Goal: Transaction & Acquisition: Purchase product/service

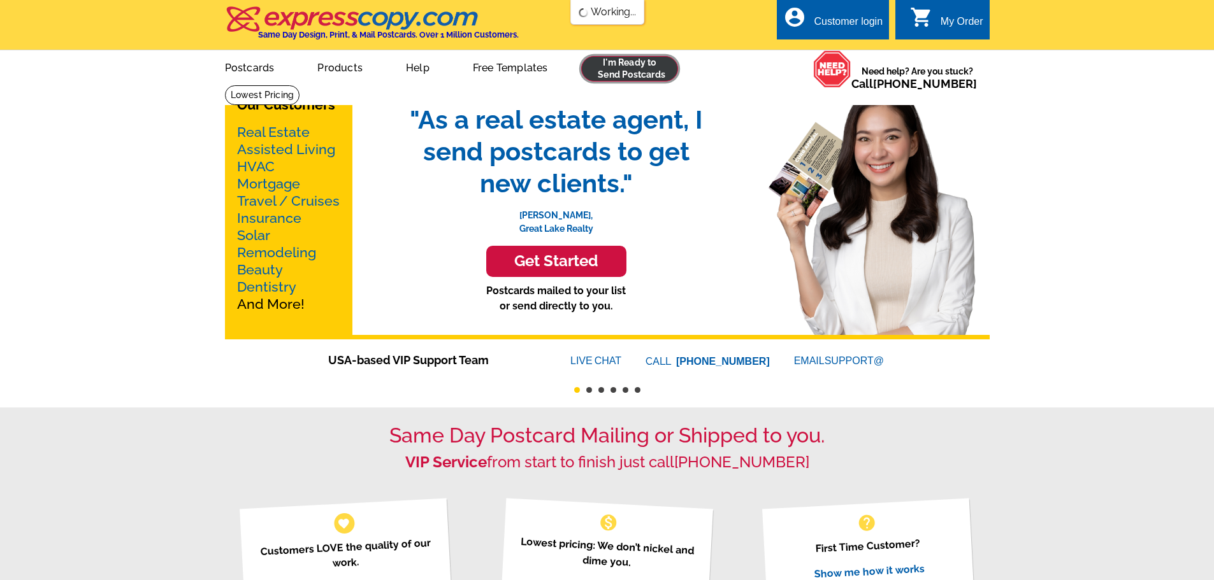
click at [640, 77] on link at bounding box center [629, 68] width 97 height 25
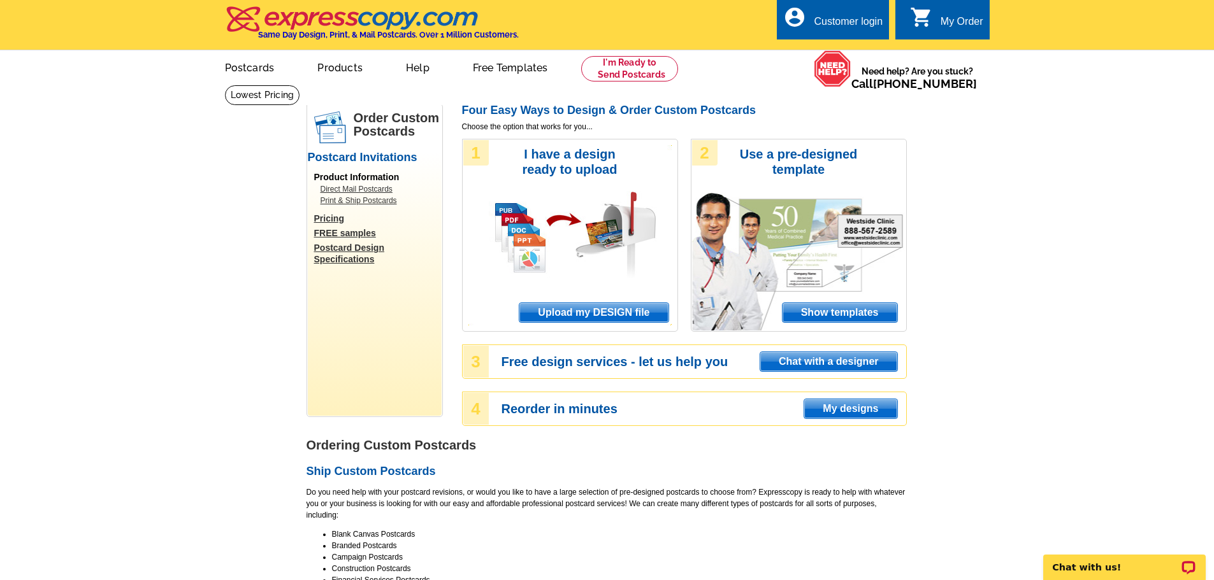
click at [579, 312] on span "Upload my DESIGN file" at bounding box center [593, 312] width 148 height 19
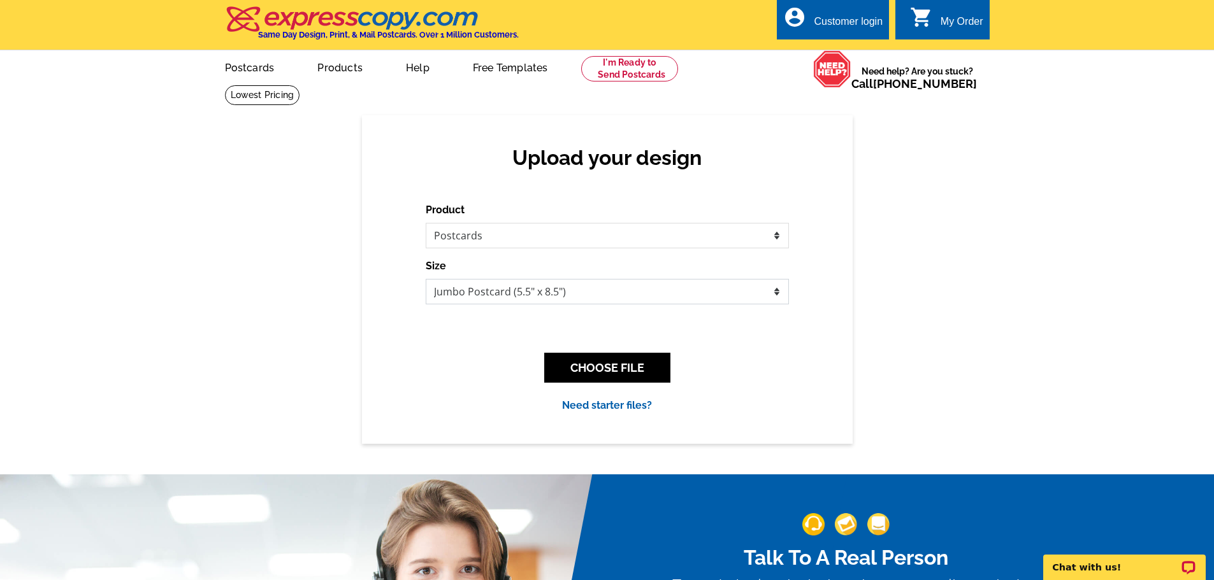
click at [508, 288] on select "Jumbo Postcard (5.5" x 8.5") Regular Postcard (4.25" x 5.6") Panoramic Postcard…" at bounding box center [607, 291] width 363 height 25
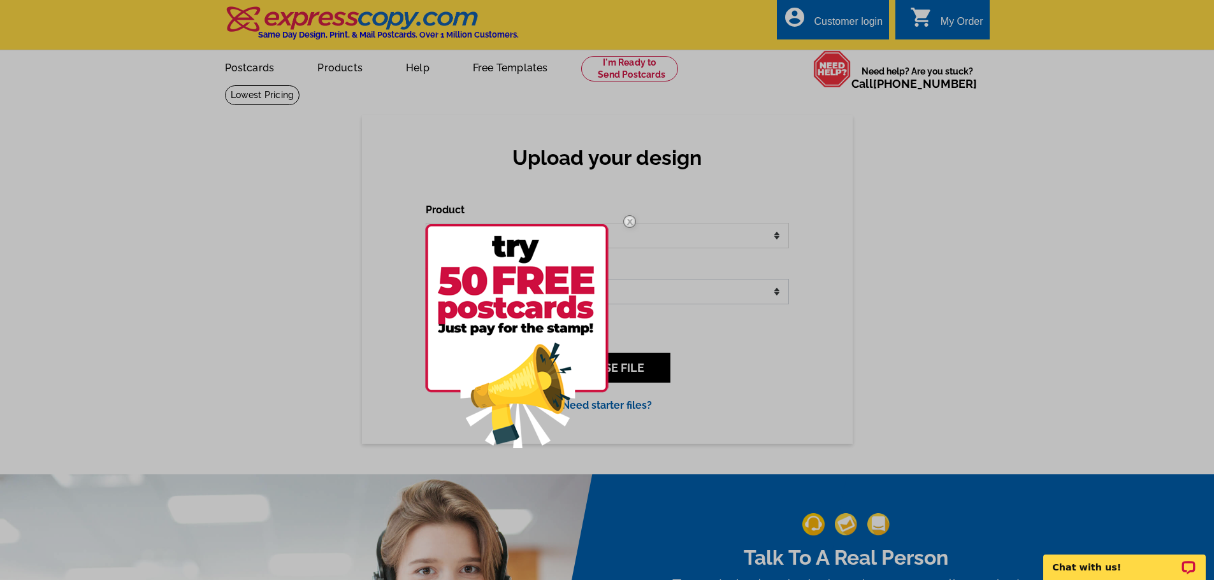
select select "14"
click at [426, 280] on select "Jumbo Postcard (5.5" x 8.5") Regular Postcard (4.25" x 5.6") Panoramic Postcard…" at bounding box center [607, 291] width 363 height 25
click at [627, 227] on img at bounding box center [629, 221] width 37 height 37
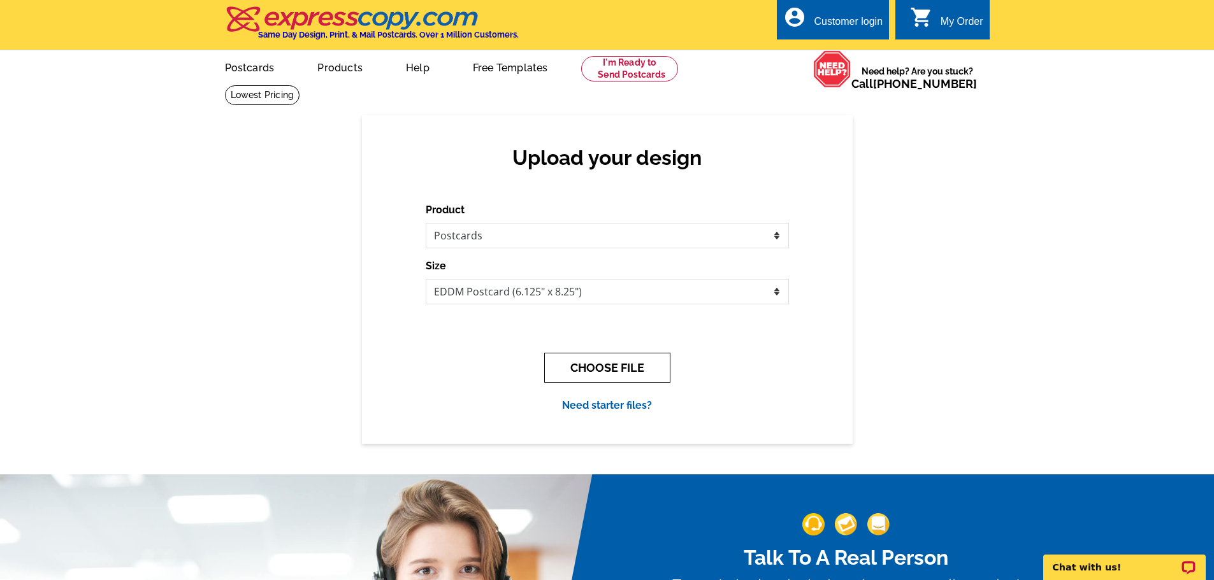
click at [610, 366] on button "CHOOSE FILE" at bounding box center [607, 368] width 126 height 30
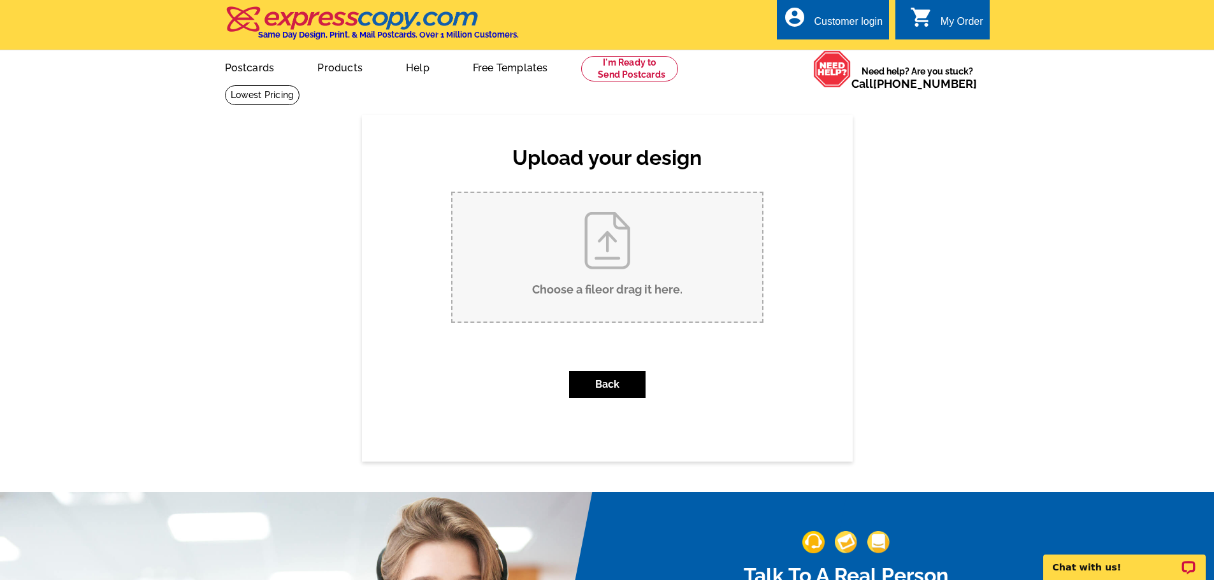
click at [623, 270] on input "Choose a file or drag it here ." at bounding box center [607, 257] width 310 height 129
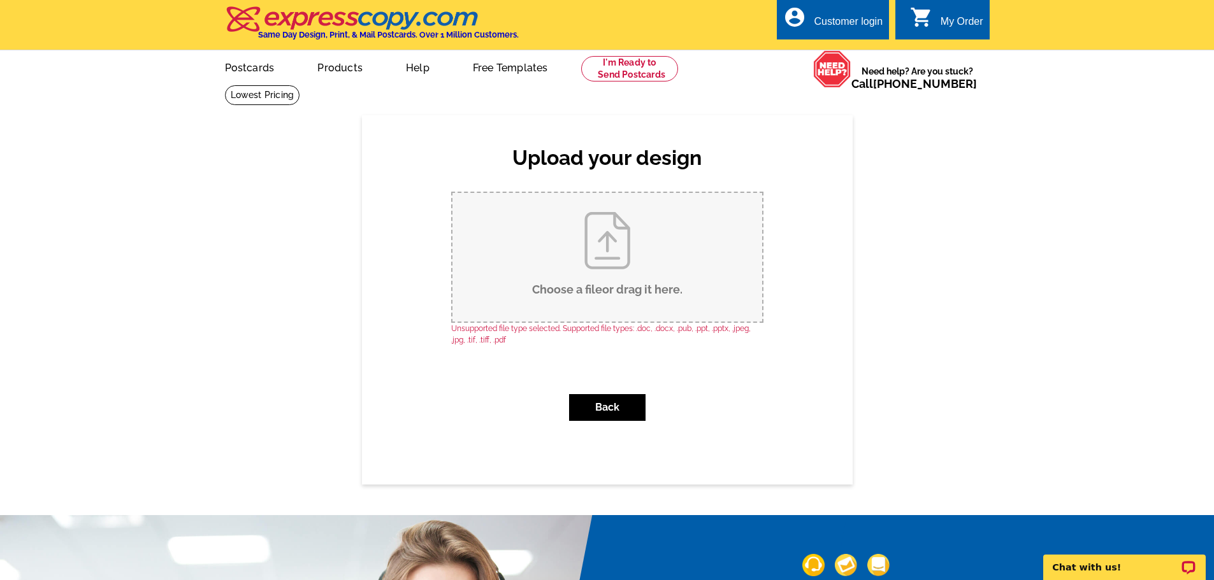
click at [613, 227] on input "Choose a file or drag it here ." at bounding box center [607, 257] width 310 height 129
type input "C:\fakepath\design.pdf"
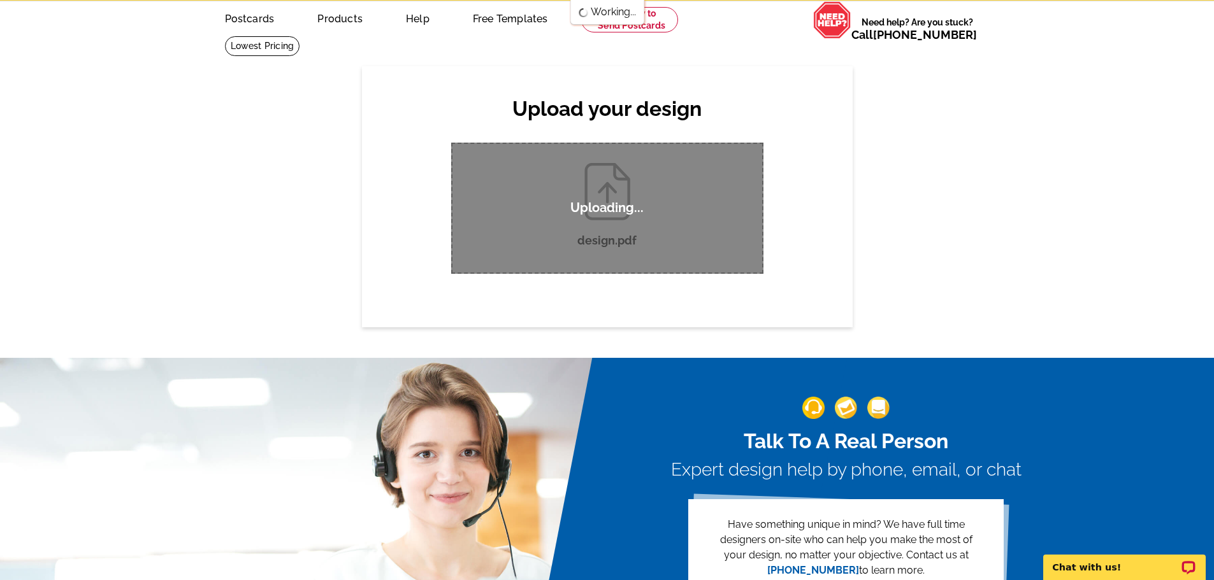
scroll to position [64, 0]
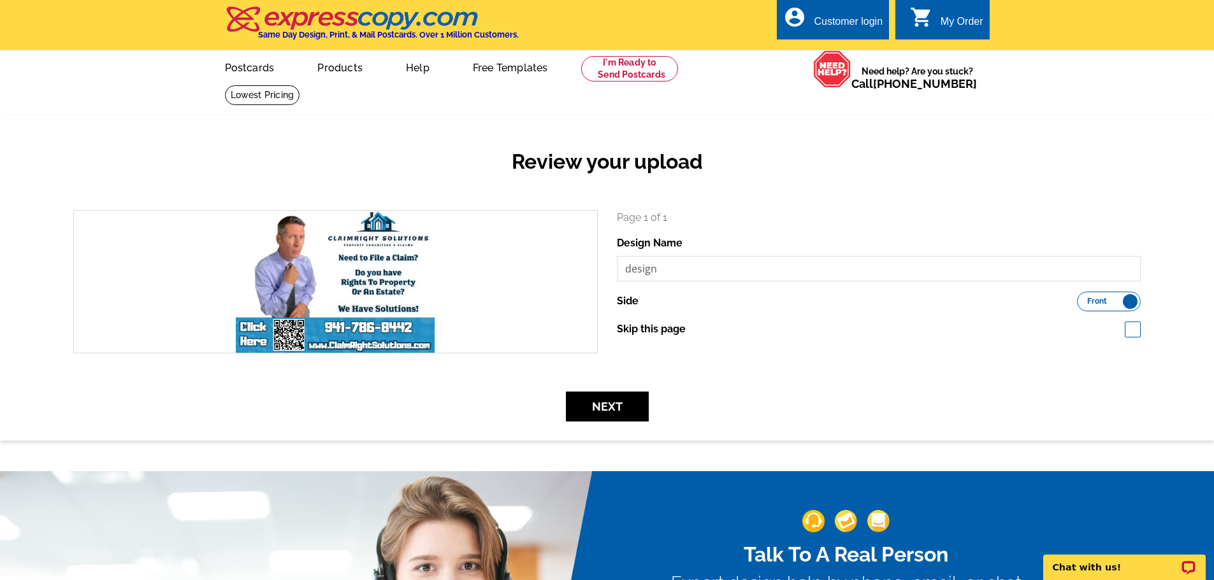
drag, startPoint x: 0, startPoint y: 0, endPoint x: 1139, endPoint y: 198, distance: 1156.3
click at [1139, 198] on div "Review your upload" at bounding box center [607, 171] width 1086 height 75
click at [802, 266] on input "design" at bounding box center [879, 268] width 524 height 25
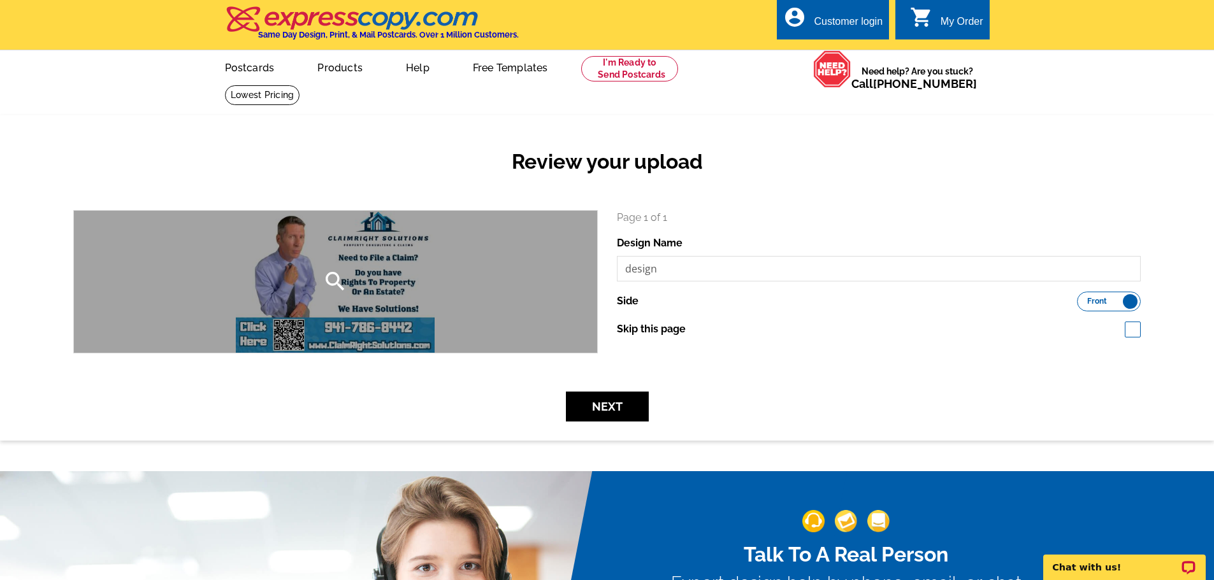
click at [337, 282] on icon "search" at bounding box center [334, 281] width 25 height 25
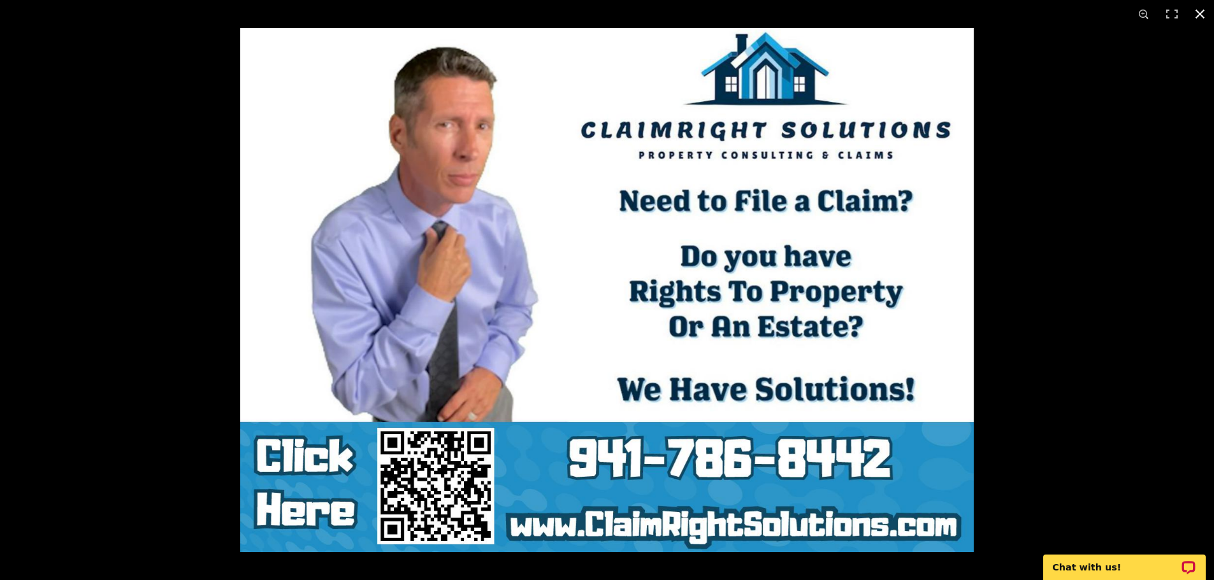
click at [1199, 18] on button at bounding box center [1200, 14] width 28 height 28
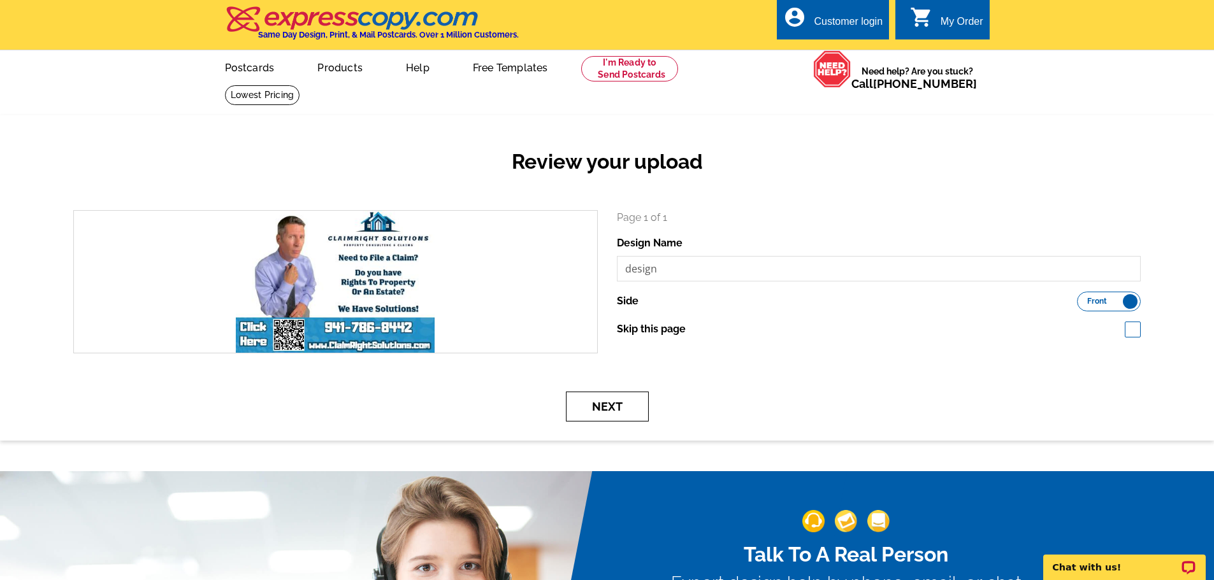
click at [634, 405] on button "Next" at bounding box center [607, 407] width 83 height 30
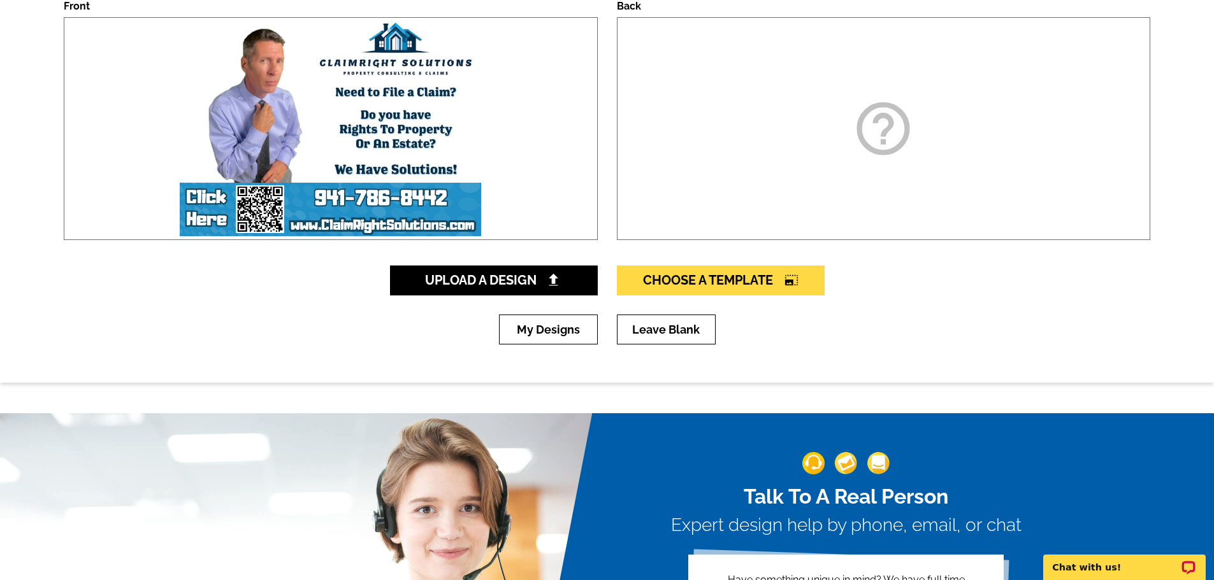
scroll to position [127, 0]
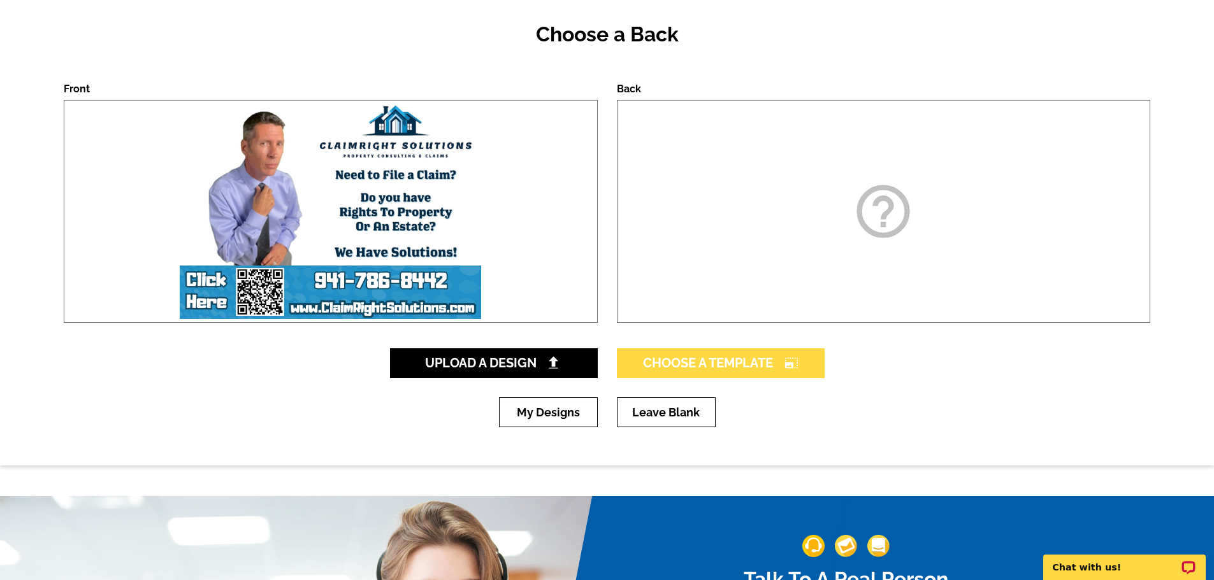
click at [791, 362] on icon "photo_size_select_large" at bounding box center [791, 363] width 14 height 13
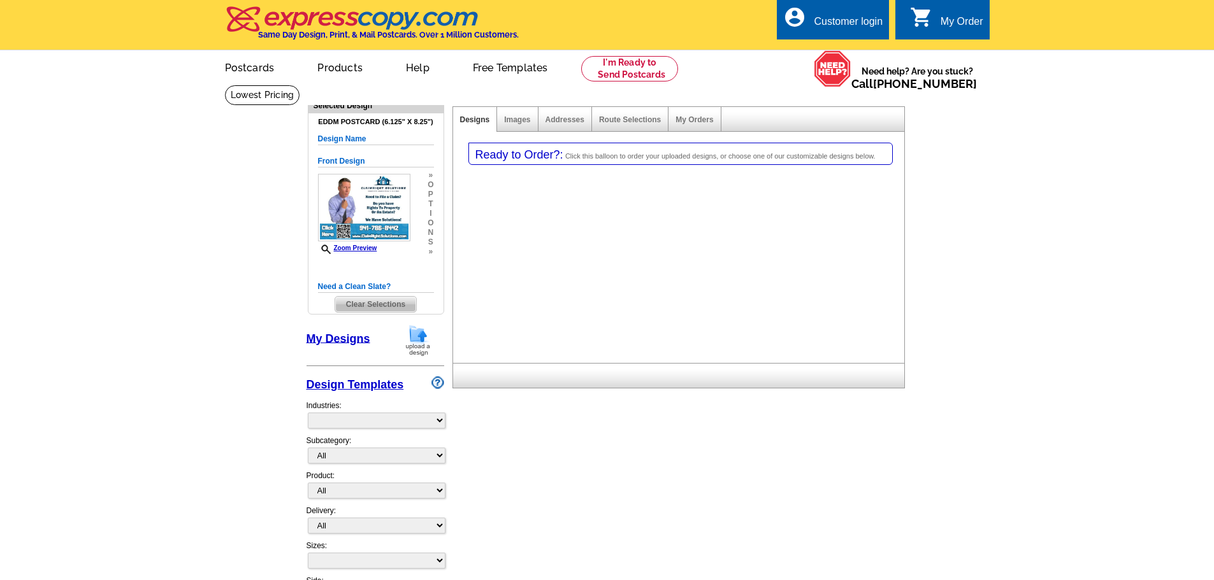
select select "1"
select select "back"
select select "14"
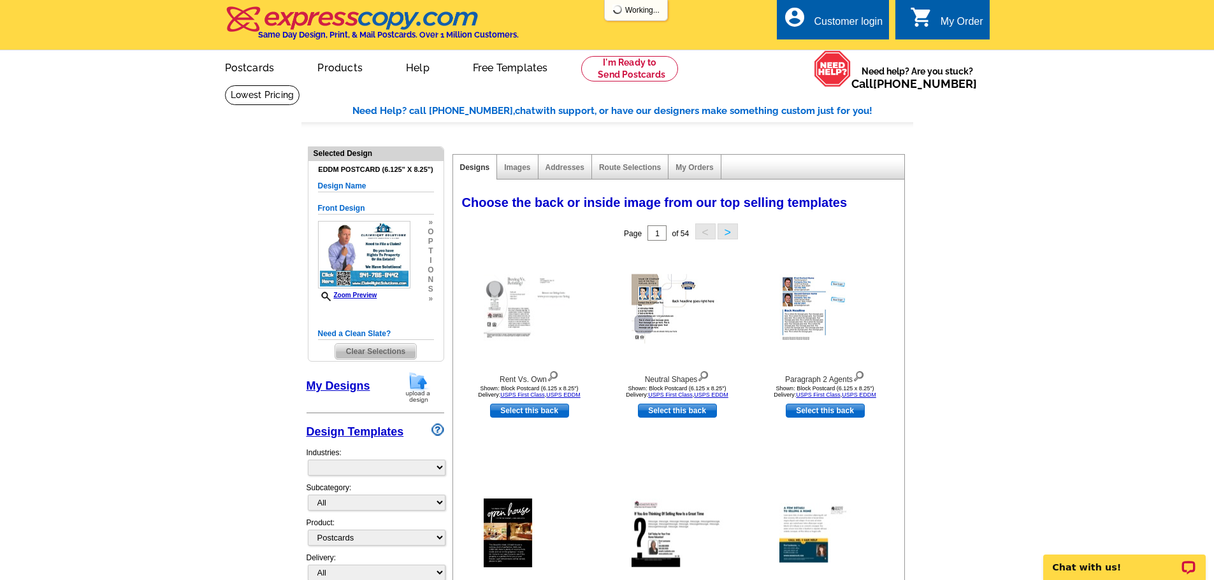
select select "785"
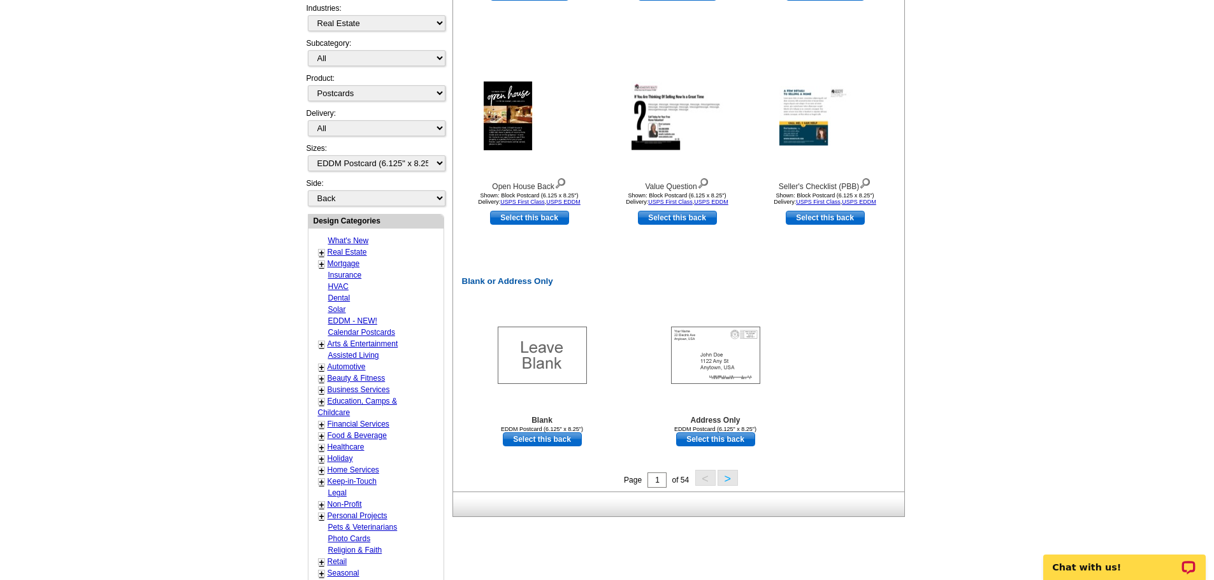
scroll to position [446, 0]
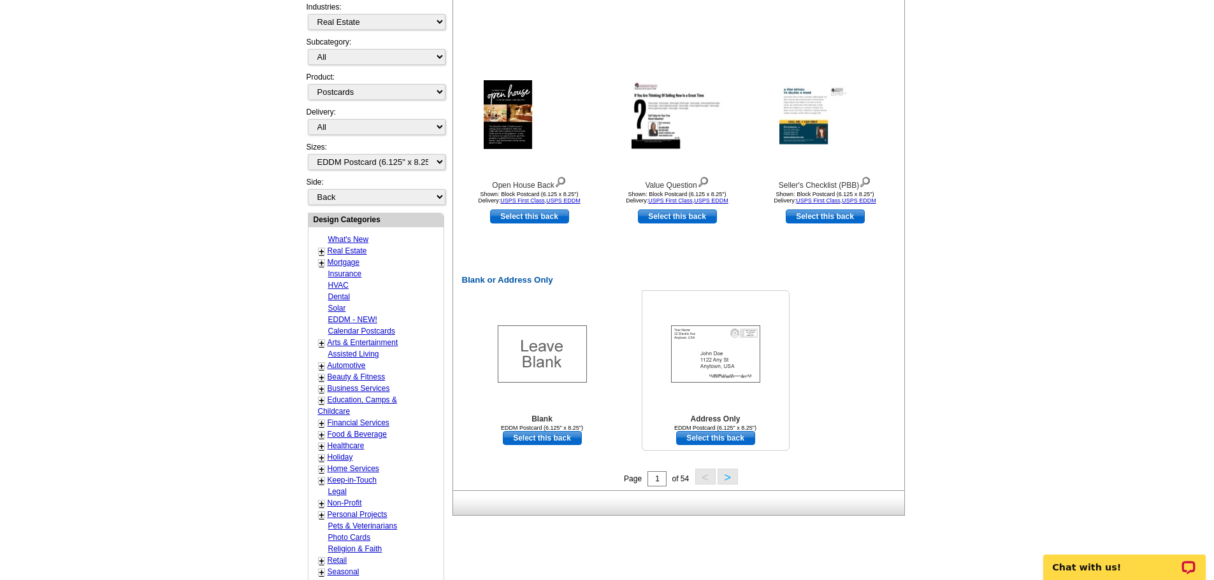
click at [731, 368] on img at bounding box center [715, 354] width 89 height 57
click at [709, 436] on link "Select this back" at bounding box center [715, 438] width 79 height 14
select select "front"
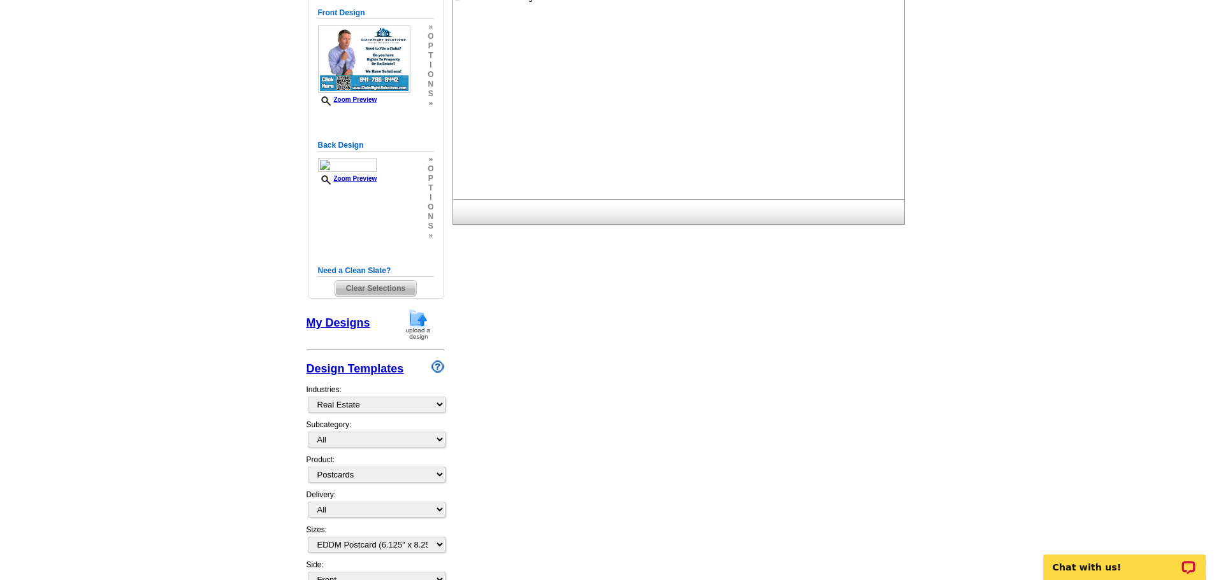
scroll to position [173, 0]
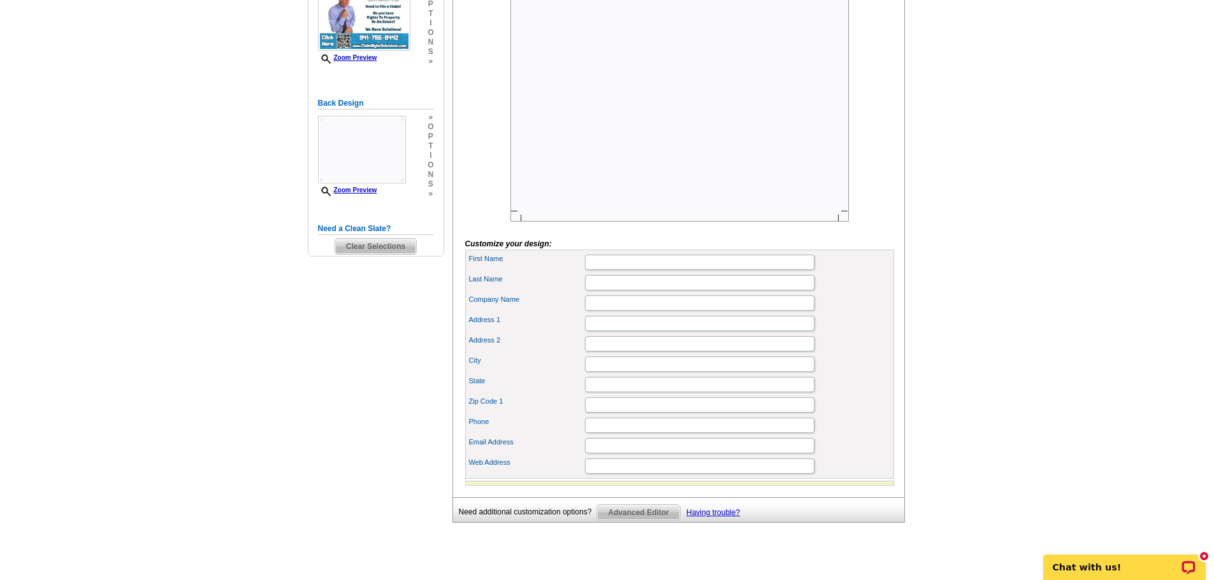
scroll to position [255, 0]
click at [649, 269] on input "First Name" at bounding box center [699, 261] width 229 height 15
type input "Daniel"
type input "Gevanni"
type input "ClaimRight Solutions"
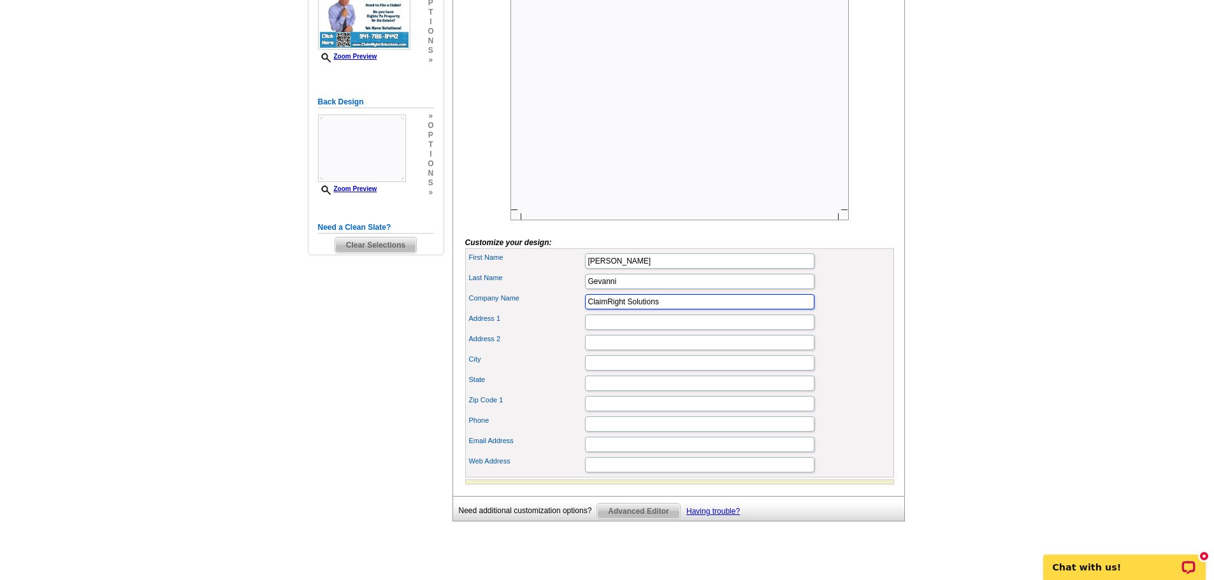
type input "3180 W Black Oak Loop"
type input "Show Low"
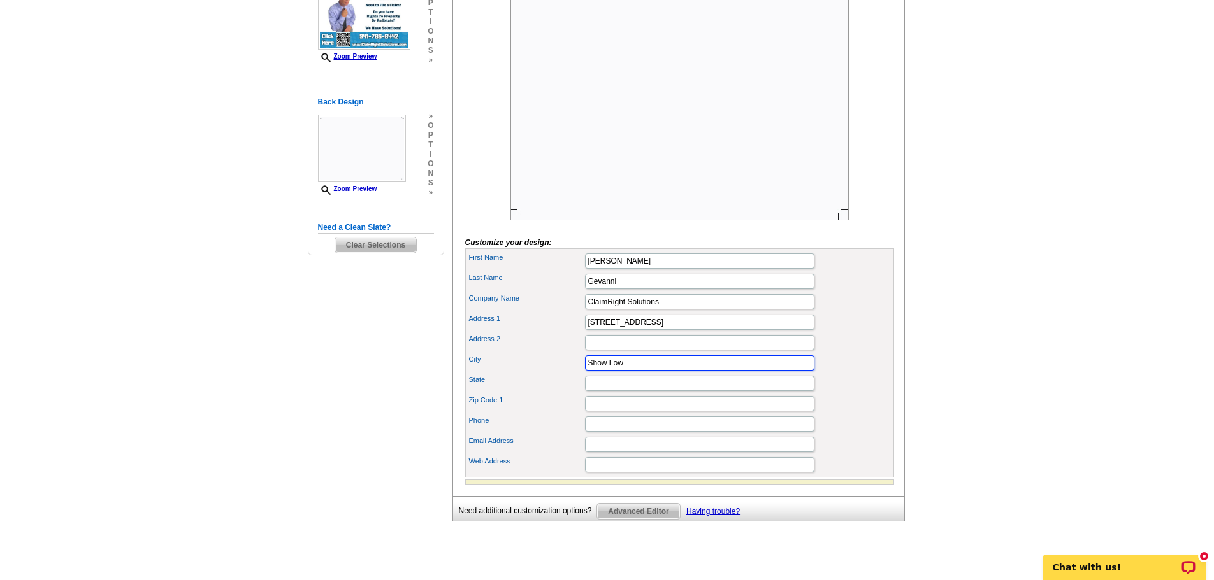
type input "Arizona"
type input "85901"
type input "9282287763"
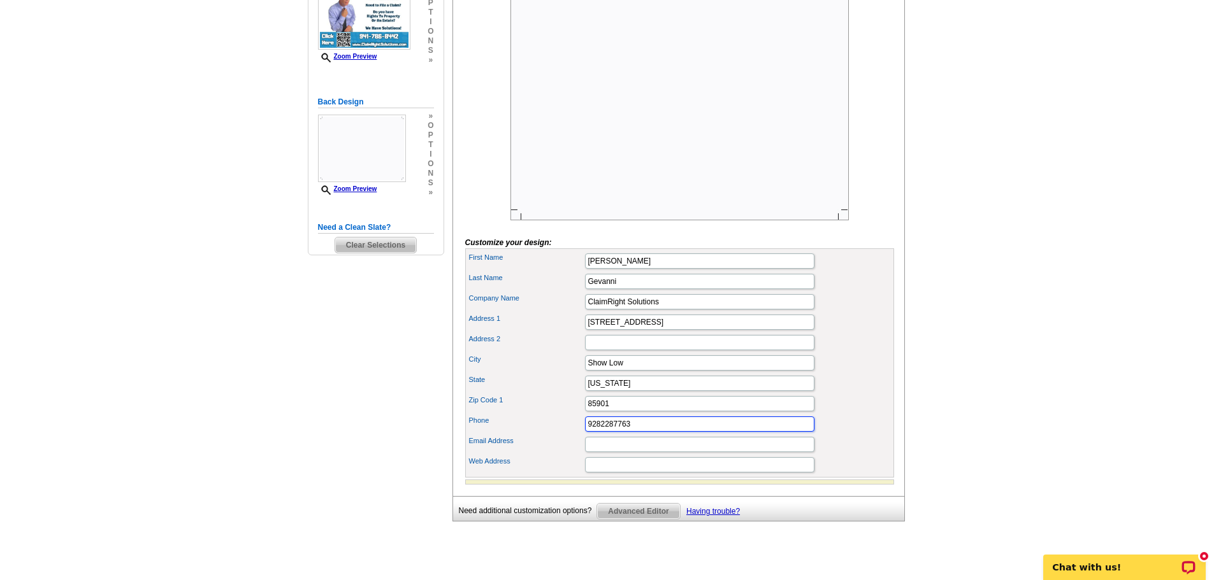
type input "excessclaims@gmail.com"
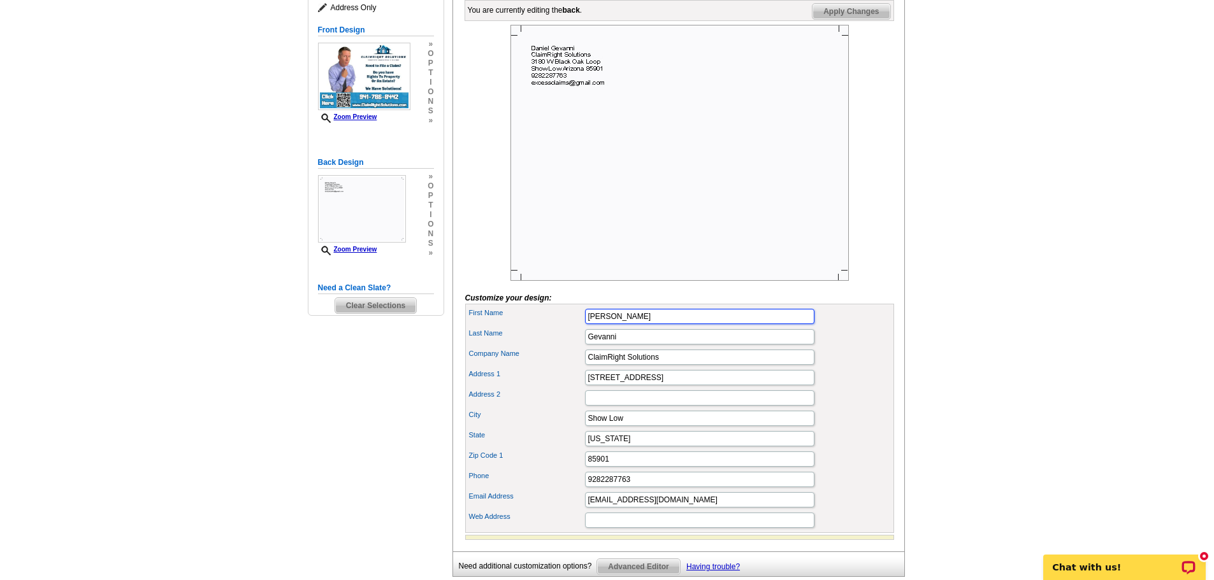
scroll to position [191, 0]
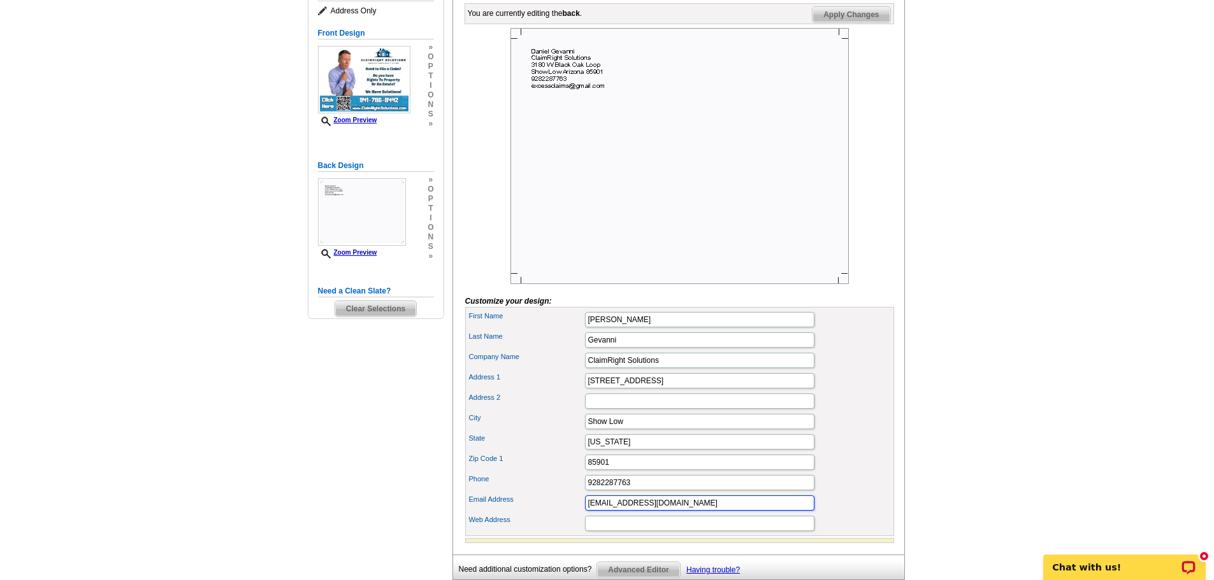
drag, startPoint x: 685, startPoint y: 522, endPoint x: 462, endPoint y: 533, distance: 223.3
click at [462, 533] on div "You are currently editing the back . Customize Back Apply Changes Customize you…" at bounding box center [678, 277] width 452 height 556
drag, startPoint x: 652, startPoint y: 506, endPoint x: 473, endPoint y: 512, distance: 178.5
click at [473, 493] on div "Phone 9282287763" at bounding box center [680, 483] width 424 height 20
drag, startPoint x: 696, startPoint y: 382, endPoint x: 407, endPoint y: 373, distance: 290.1
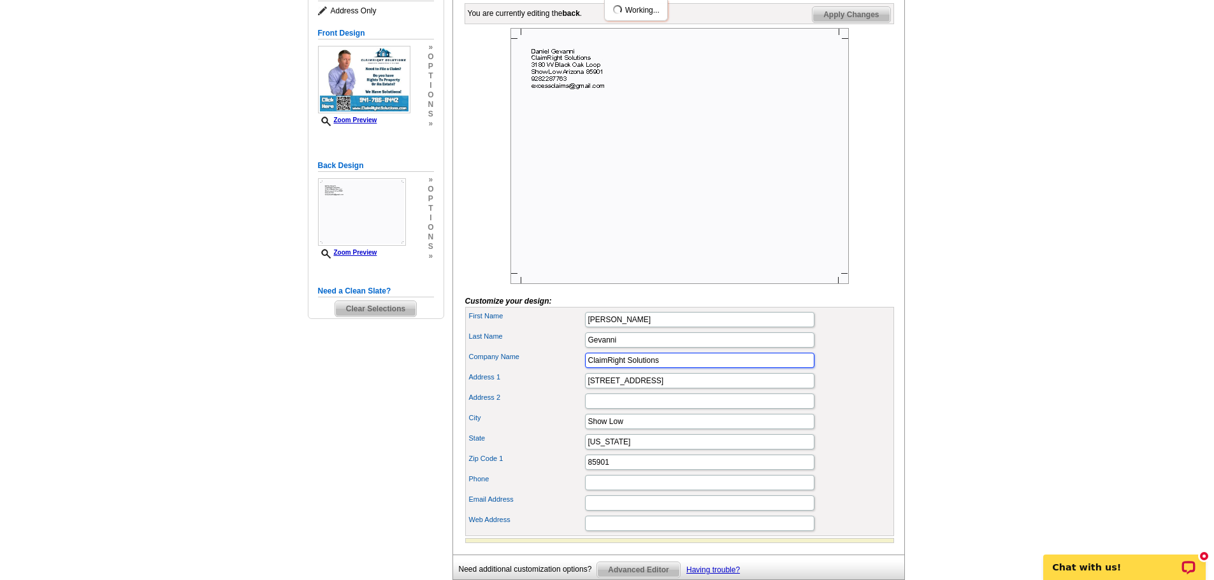
click at [407, 373] on div "Need Help? call 800-260-5887, chat with support, or have our designers make som…" at bounding box center [607, 274] width 612 height 723
click at [844, 432] on div "City Show Low" at bounding box center [680, 422] width 424 height 20
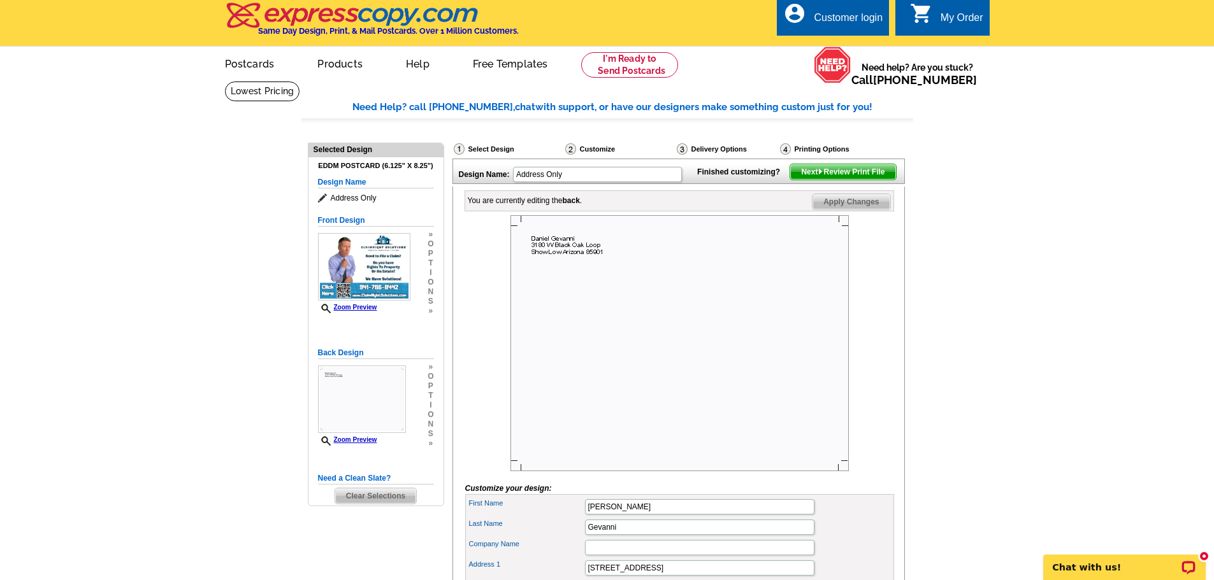
scroll to position [0, 0]
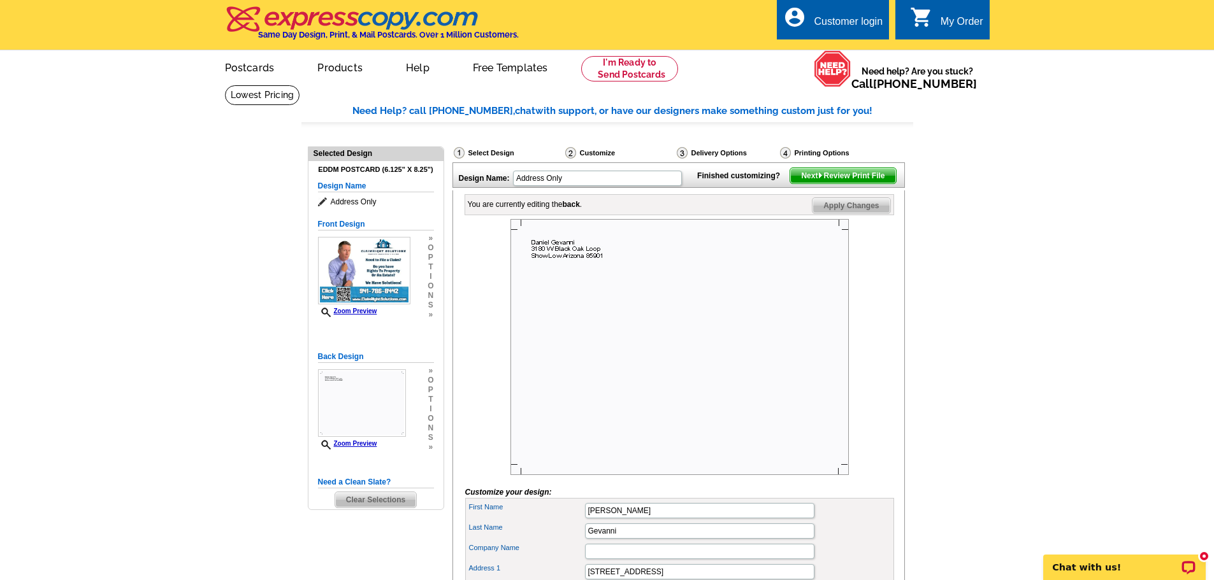
click at [840, 184] on span "Next Review Print File" at bounding box center [842, 175] width 105 height 15
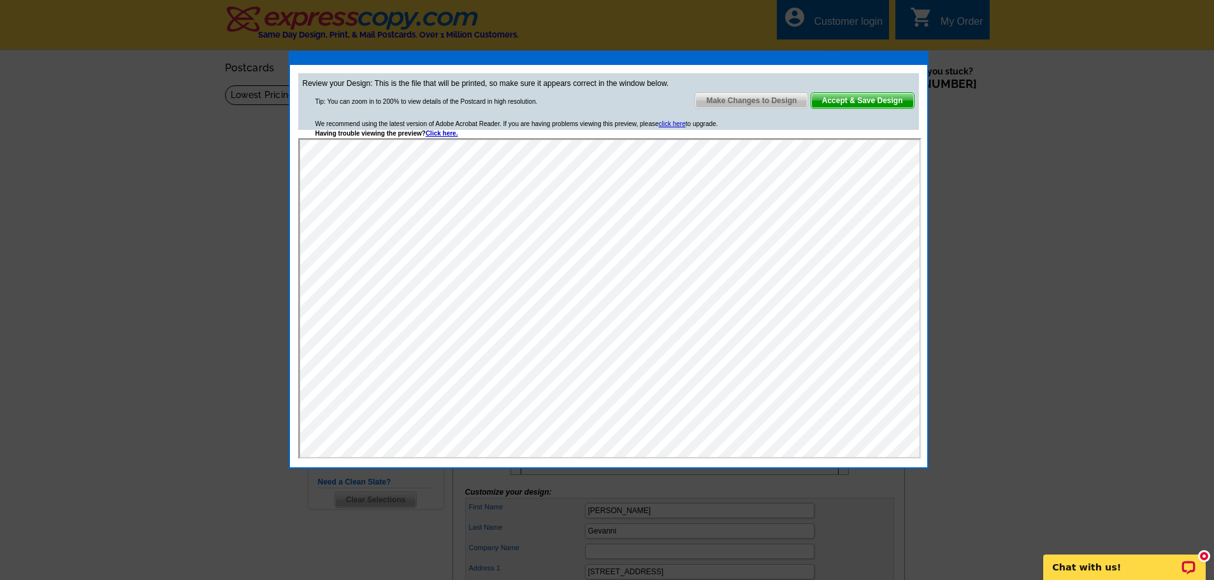
click at [894, 104] on span "Accept & Save Design" at bounding box center [862, 100] width 103 height 15
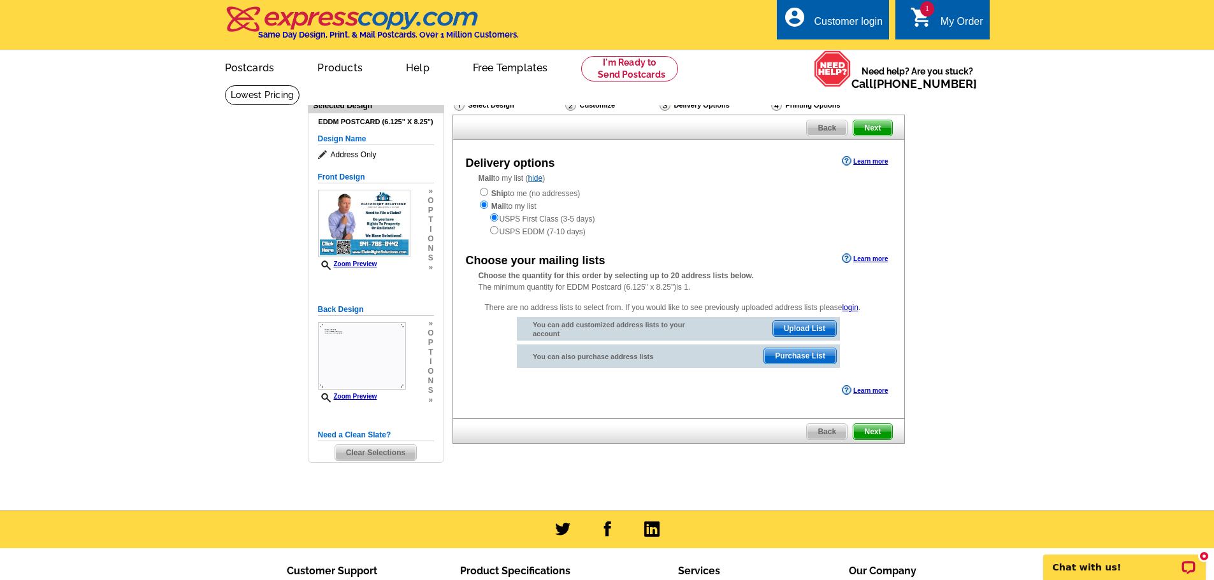
click at [488, 193] on div "Ship to me (no addresses) Mail to my list USPS First Class (3-5 days) USPS EDDM…" at bounding box center [679, 212] width 400 height 51
click at [484, 191] on input "radio" at bounding box center [484, 192] width 8 height 8
radio input "true"
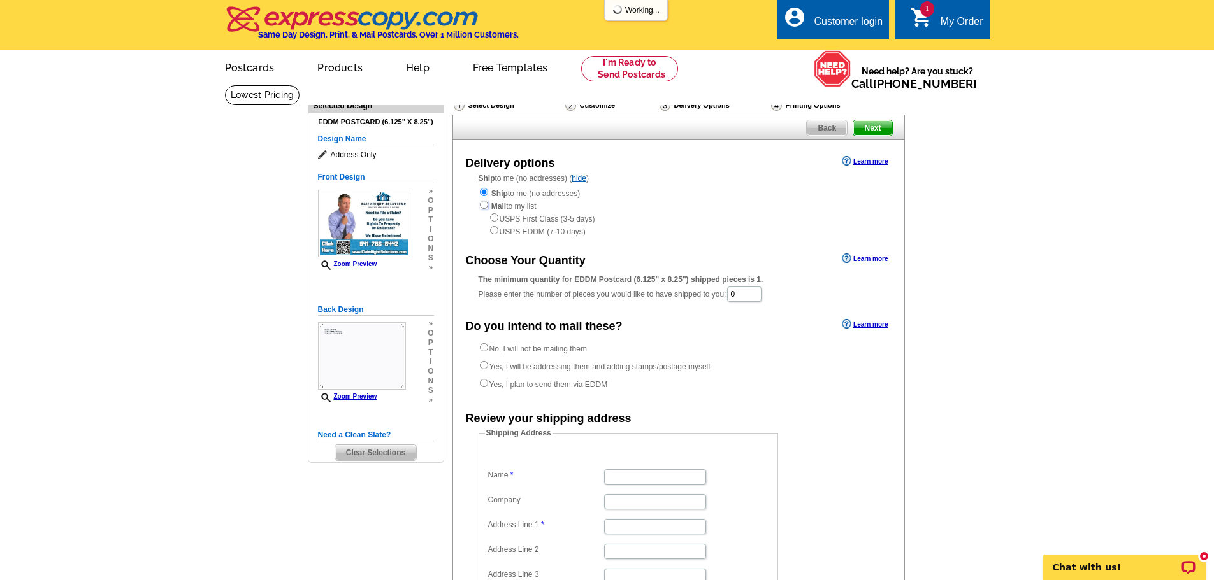
click at [482, 206] on input "radio" at bounding box center [484, 205] width 8 height 8
radio input "true"
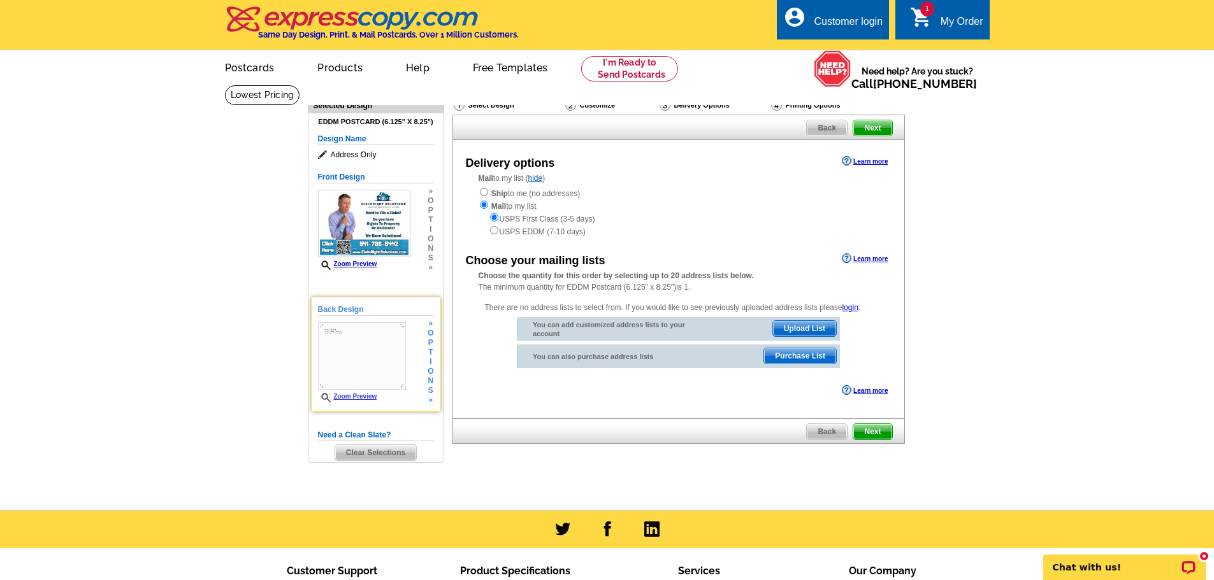
click at [364, 389] on img at bounding box center [362, 356] width 88 height 68
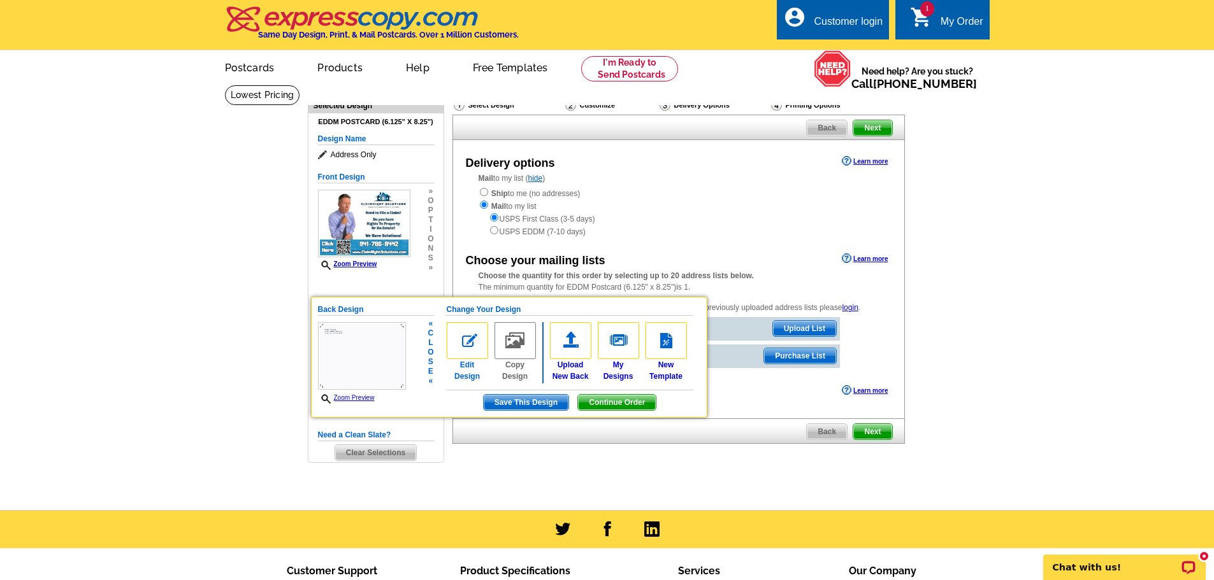
click at [481, 346] on img at bounding box center [467, 340] width 41 height 37
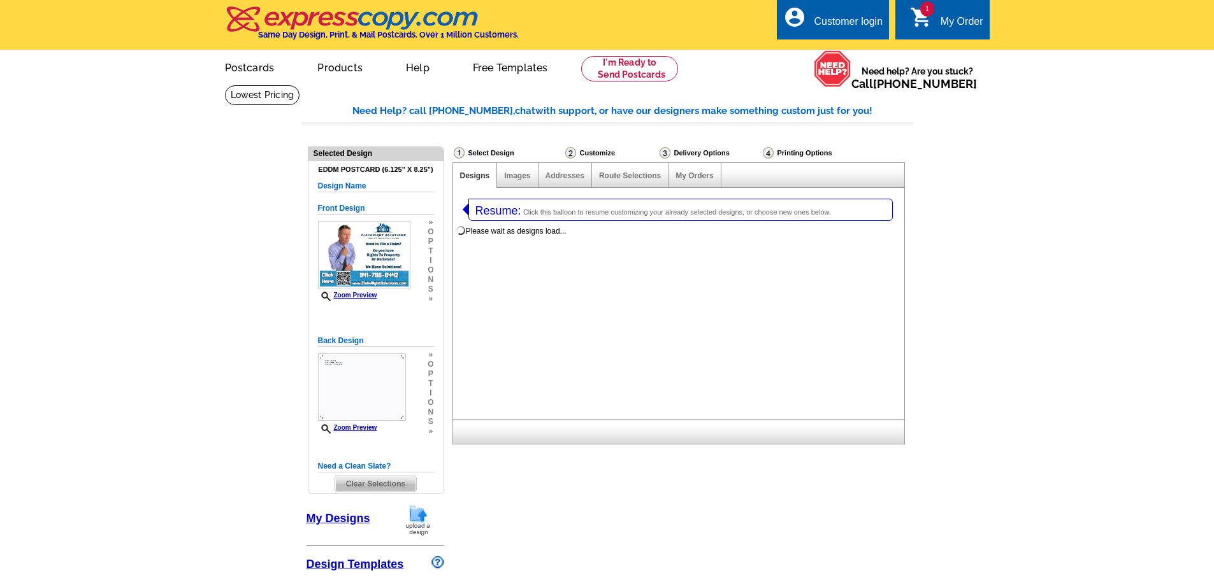
select select "1"
select select "14"
select select "785"
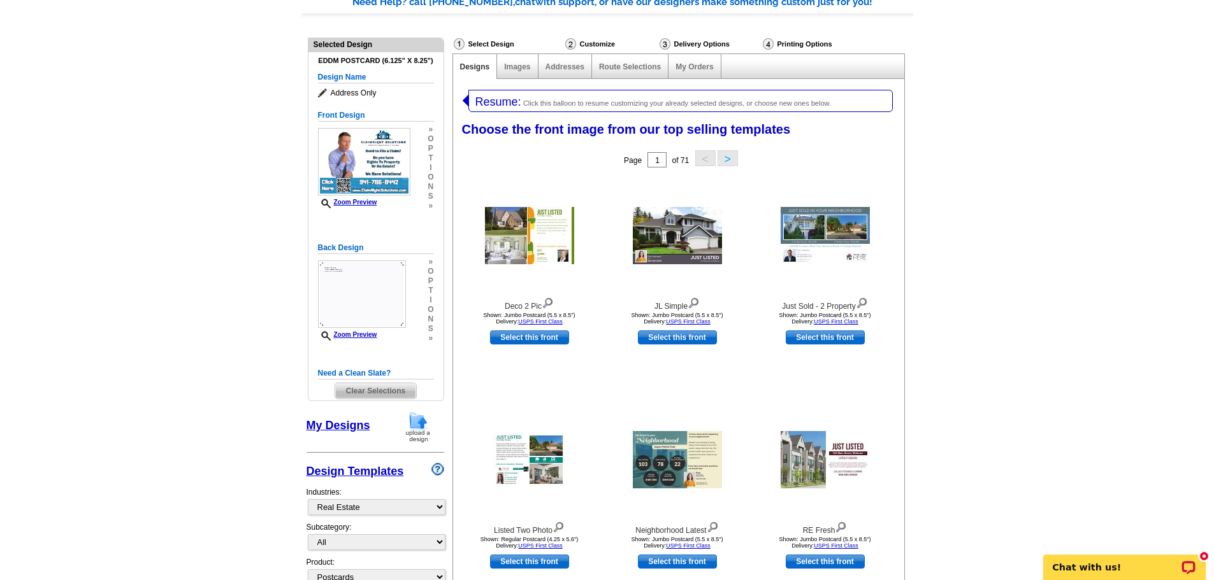
scroll to position [127, 0]
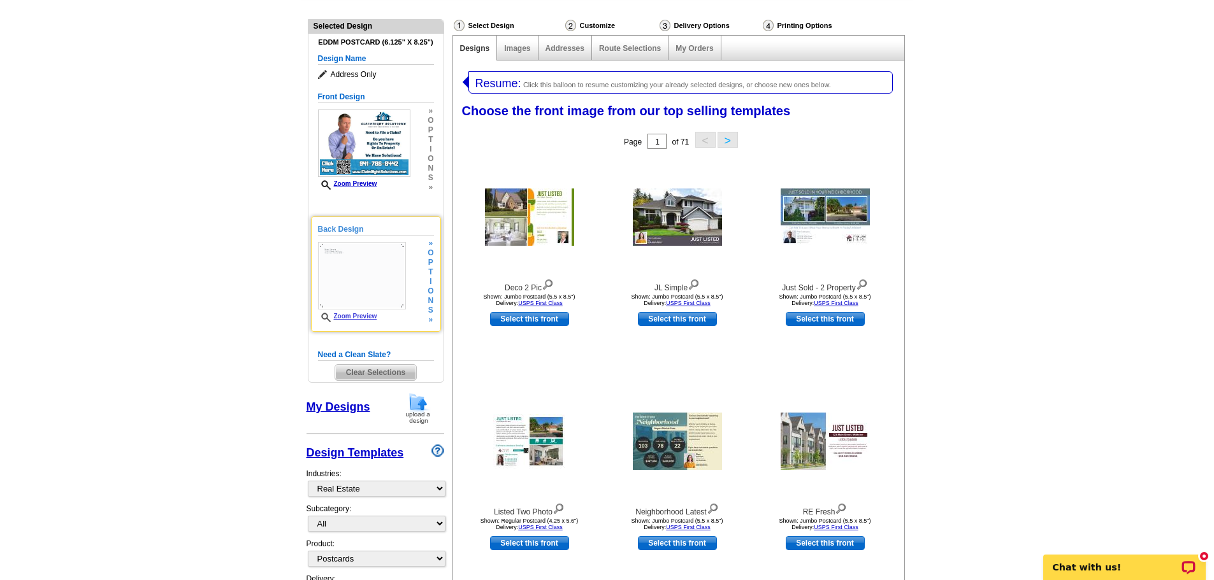
click at [392, 251] on img at bounding box center [362, 276] width 88 height 68
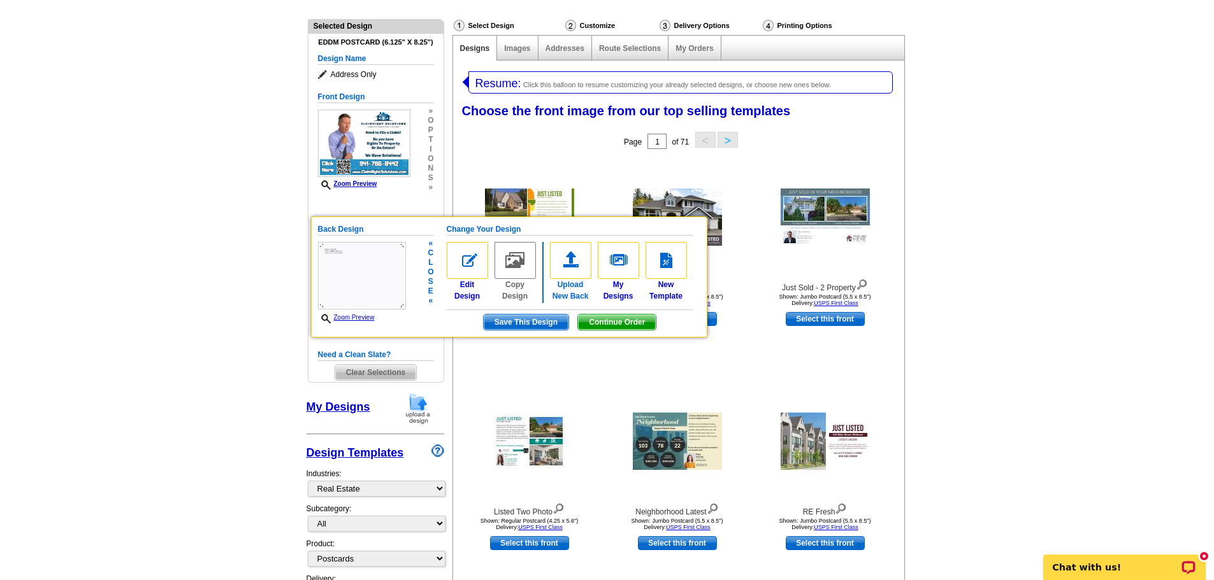
click at [575, 266] on img at bounding box center [570, 260] width 41 height 37
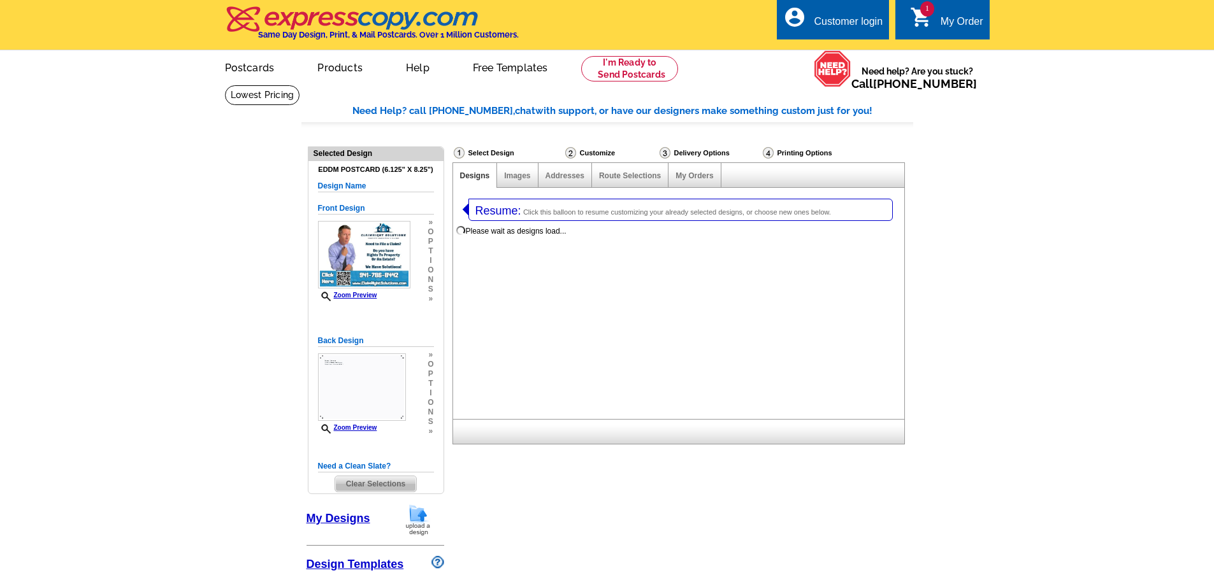
select select
select select "1"
select select "14"
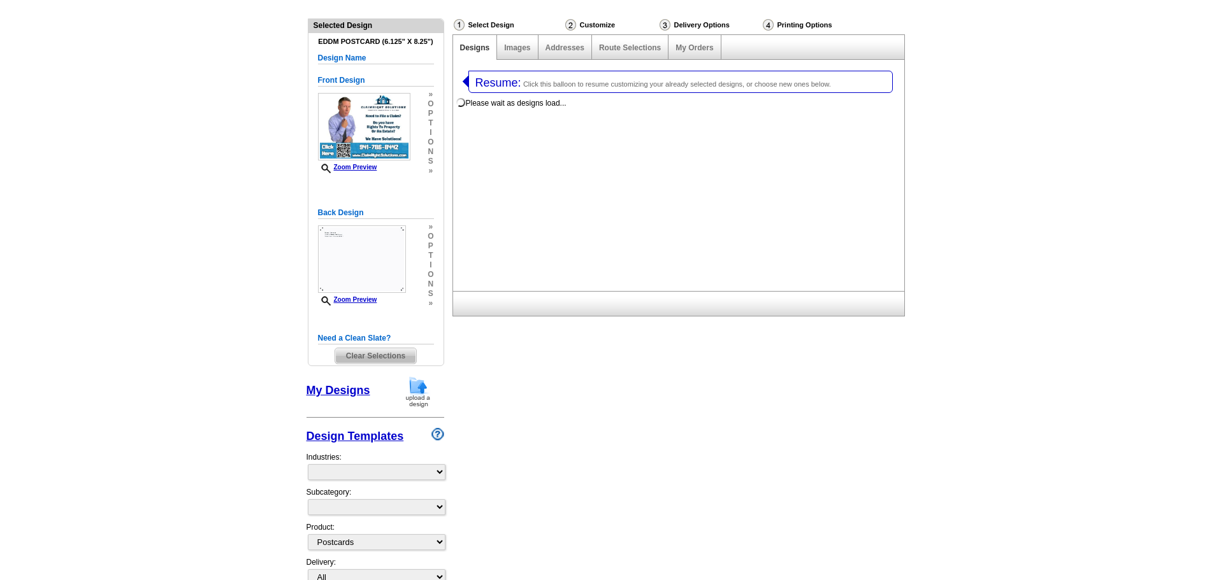
scroll to position [127, 0]
select select "785"
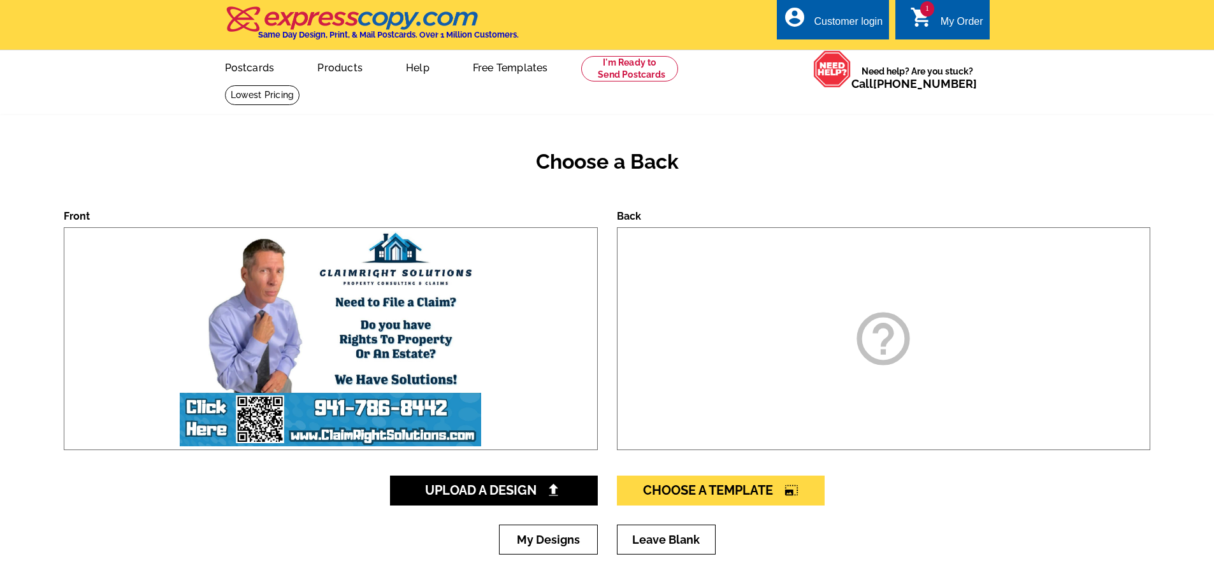
click at [660, 525] on link "Leave Blank" at bounding box center [666, 540] width 99 height 30
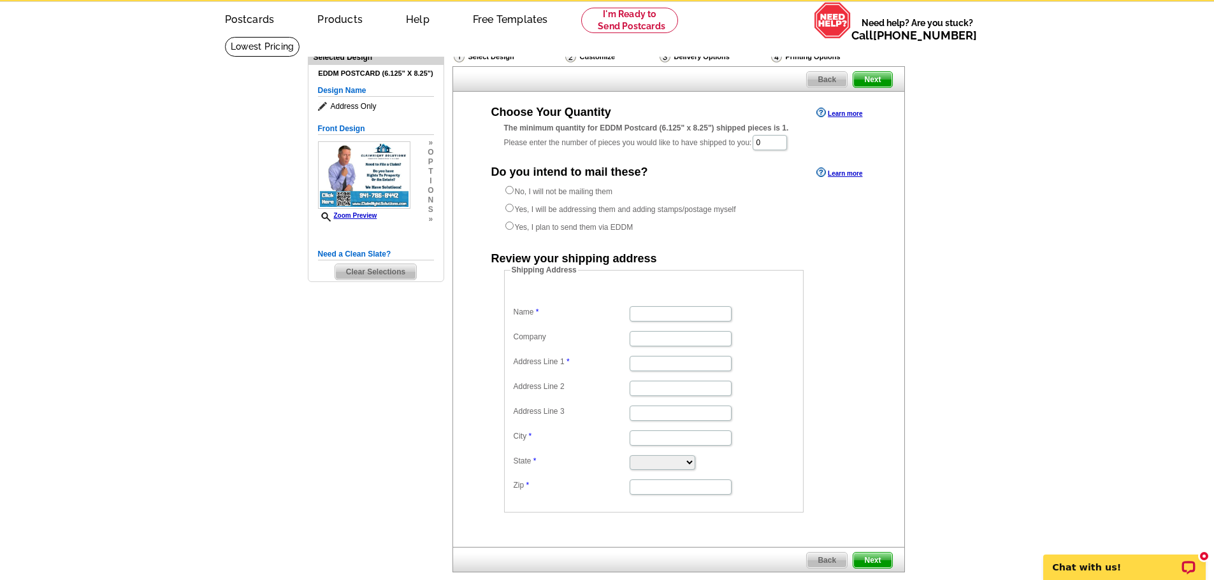
scroll to position [64, 0]
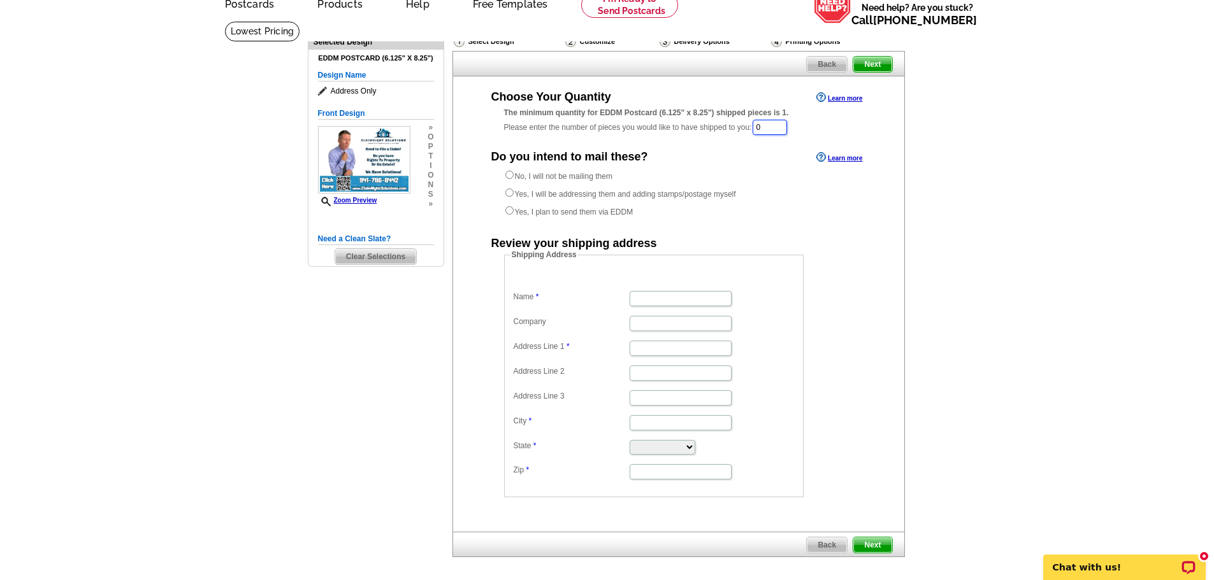
drag, startPoint x: 776, startPoint y: 127, endPoint x: 732, endPoint y: 121, distance: 44.4
click at [738, 121] on div "The minimum quantity for EDDM Postcard (6.125" x 8.25") shipped pieces is 1. Pl…" at bounding box center [678, 121] width 349 height 29
type input "1"
click at [510, 178] on input "No, I will not be mailing them" at bounding box center [509, 176] width 8 height 8
radio input "true"
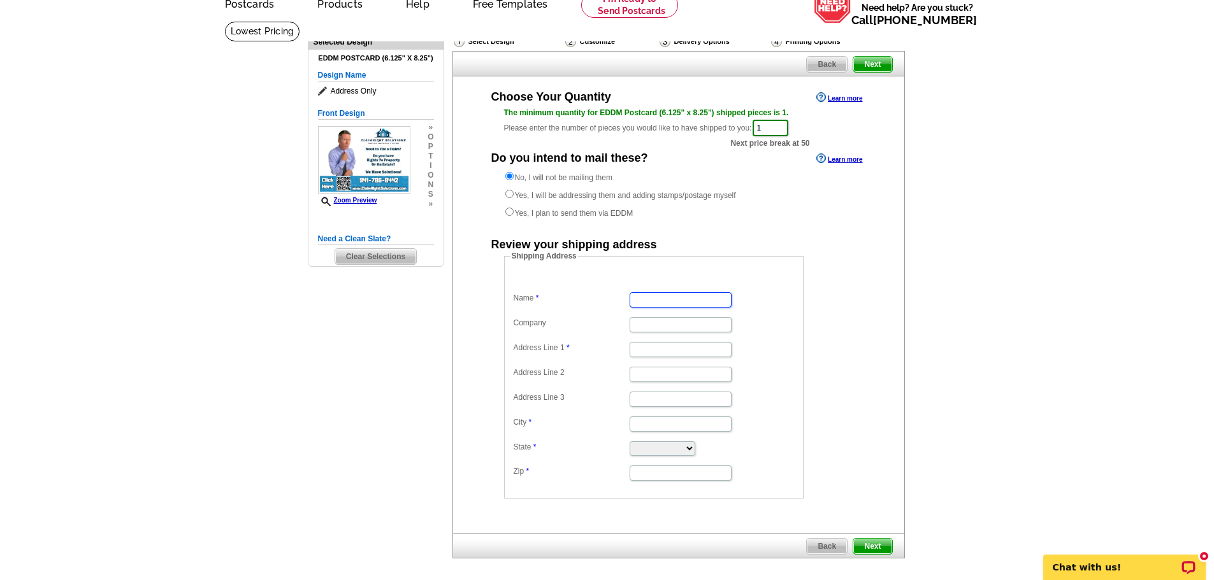
click at [649, 303] on input "Name" at bounding box center [681, 299] width 102 height 15
type input "Daniel Gevanni"
type input "ClaimRight Solutions"
type input "3180 W Black Oak Loop"
type input "Show Low"
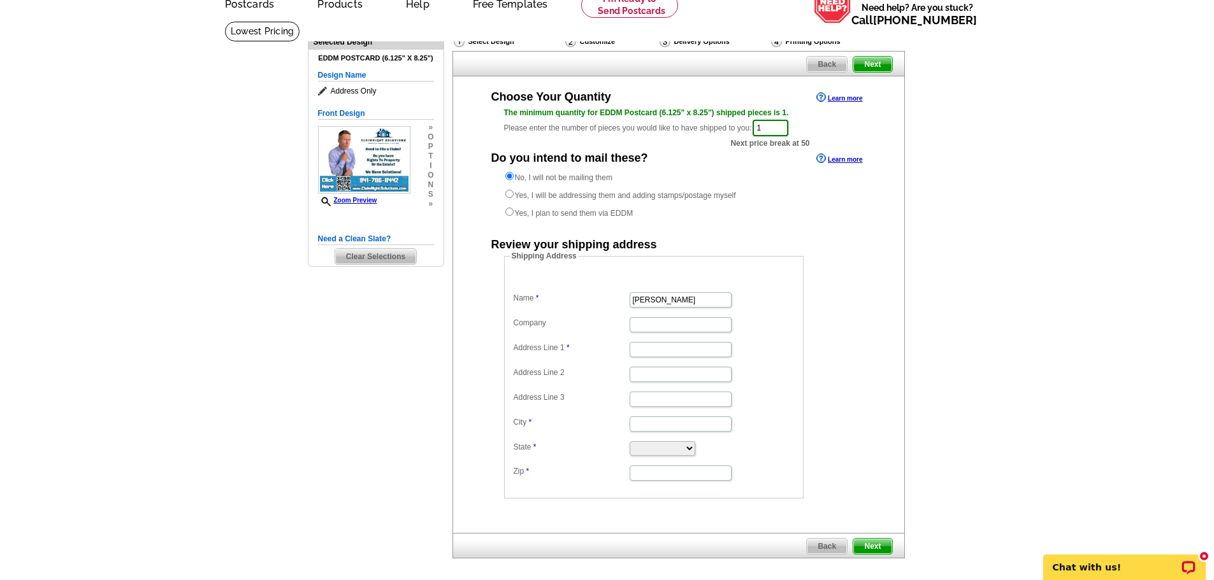
type input "Show Low"
select select "AZ"
type input "85901"
drag, startPoint x: 715, startPoint y: 323, endPoint x: 338, endPoint y: 287, distance: 378.3
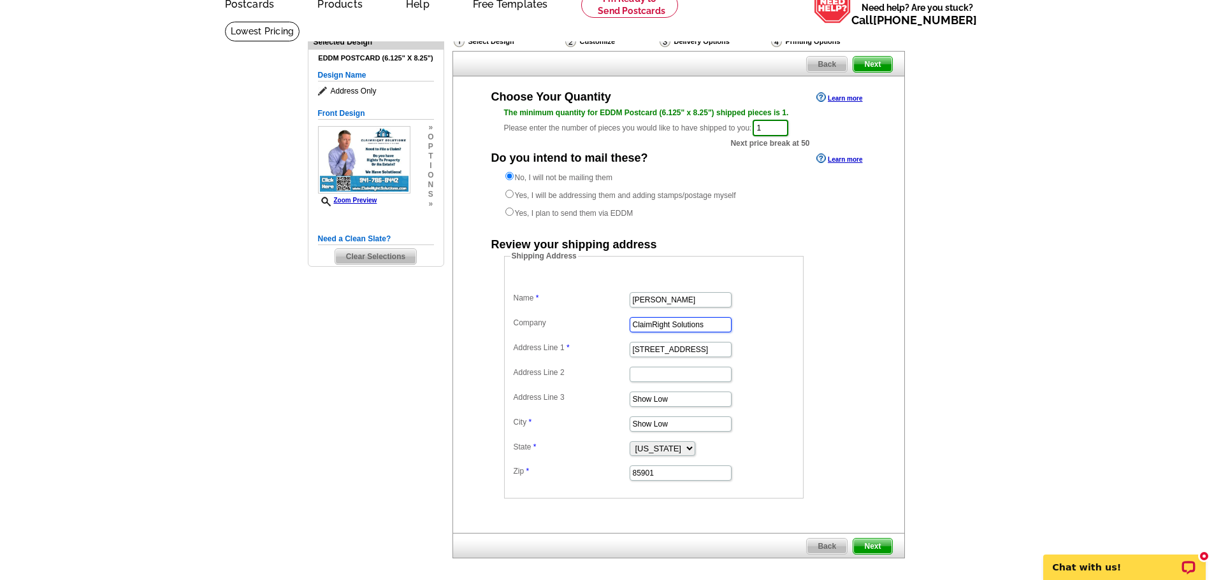
click at [353, 292] on div "Need Help? call 800-260-5887, chat with support, or have our designers make som…" at bounding box center [607, 317] width 612 height 593
click at [877, 547] on span "Next" at bounding box center [872, 546] width 38 height 15
